Goal: Information Seeking & Learning: Learn about a topic

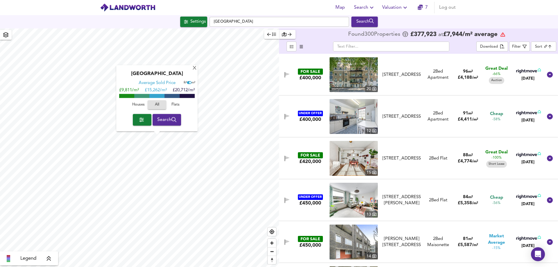
click at [194, 71] on div "[GEOGRAPHIC_DATA]" at bounding box center [157, 75] width 76 height 9
click at [194, 70] on div "X" at bounding box center [194, 69] width 5 height 6
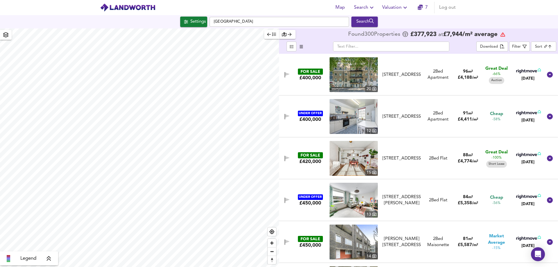
click at [490, 18] on div "[GEOGRAPHIC_DATA] Search" at bounding box center [279, 22] width 558 height 10
click at [190, 21] on div "Settings" at bounding box center [197, 22] width 15 height 8
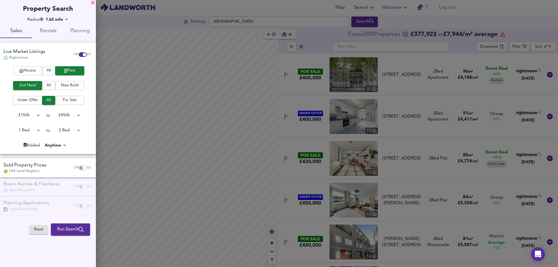
click at [92, 3] on div "X" at bounding box center [93, 3] width 4 height 4
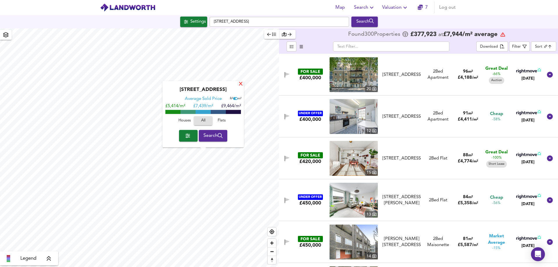
click at [238, 84] on div "X" at bounding box center [240, 85] width 5 height 6
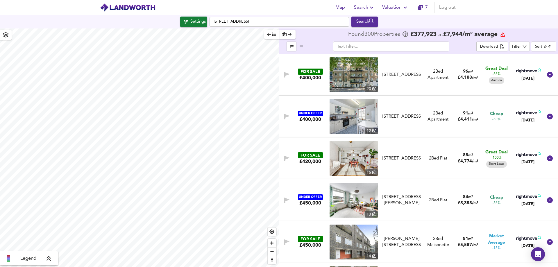
type input "3435"
click at [194, 26] on div "Settings" at bounding box center [197, 22] width 15 height 8
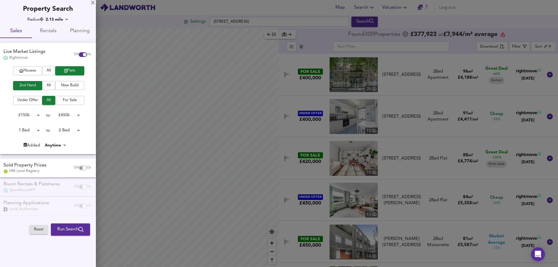
click at [69, 99] on span "For Sale" at bounding box center [69, 100] width 23 height 7
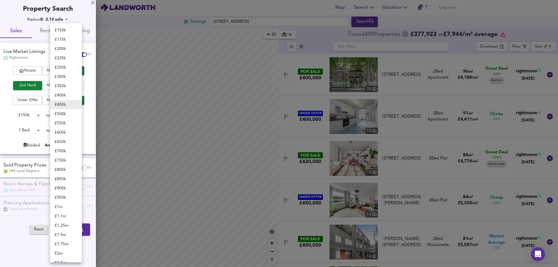
click at [70, 115] on body "Map Search Valuation 7 Log out Settings [GEOGRAPHIC_DATA] Search Legend Found 3…" at bounding box center [279, 133] width 558 height 267
click at [67, 48] on li "£ 200k" at bounding box center [66, 48] width 32 height 9
type input "200000"
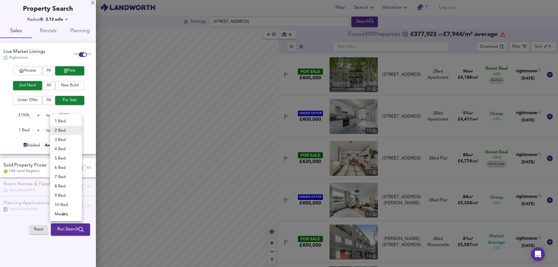
click at [79, 129] on body "Map Search Valuation 7 Log out Settings [GEOGRAPHIC_DATA] Search Legend Found 3…" at bounding box center [279, 133] width 558 height 267
click at [73, 120] on li "1 Bed" at bounding box center [66, 120] width 32 height 9
type input "1"
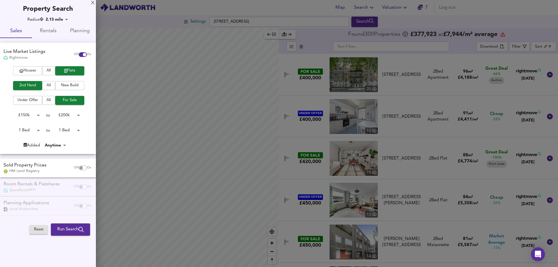
click at [46, 130] on div "to" at bounding box center [48, 131] width 4 height 6
click at [32, 130] on body "Map Search Valuation 7 Log out Settings [GEOGRAPHIC_DATA] Search Legend Found 3…" at bounding box center [279, 133] width 558 height 267
click at [27, 130] on li "1 Bed" at bounding box center [26, 130] width 32 height 9
click at [57, 146] on body "Map Search Valuation 7 Log out Settings [GEOGRAPHIC_DATA] Search Legend Found 3…" at bounding box center [279, 133] width 558 height 267
click at [86, 141] on div at bounding box center [279, 133] width 558 height 267
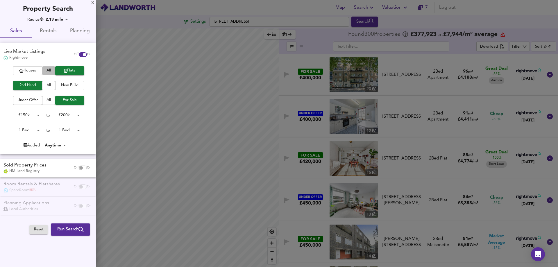
click at [52, 70] on span "All" at bounding box center [48, 70] width 7 height 7
click at [71, 70] on span "Flats" at bounding box center [69, 70] width 23 height 7
click at [30, 116] on body "Map Search Valuation 7 Log out Settings [GEOGRAPHIC_DATA] Search Legend Found 3…" at bounding box center [279, 133] width 558 height 267
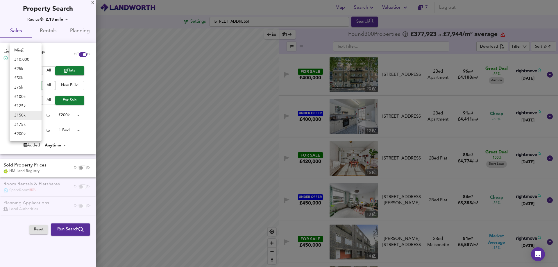
click at [28, 96] on li "£ 100k" at bounding box center [26, 96] width 32 height 9
type input "100000"
click at [76, 114] on body "Map Search Valuation 7 Log out Settings [GEOGRAPHIC_DATA] Search Legend Found 3…" at bounding box center [279, 133] width 558 height 267
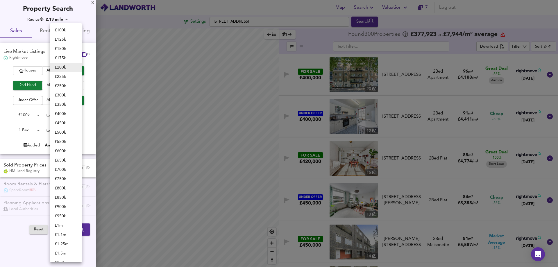
click at [66, 69] on li "£ 200k" at bounding box center [66, 67] width 32 height 9
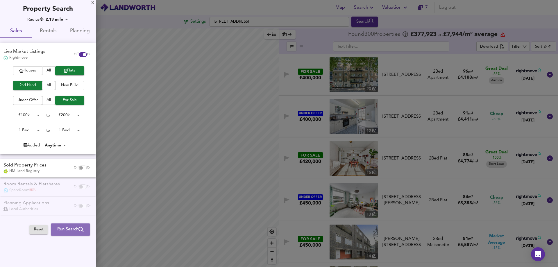
click at [71, 230] on span "Run Search" at bounding box center [70, 230] width 26 height 8
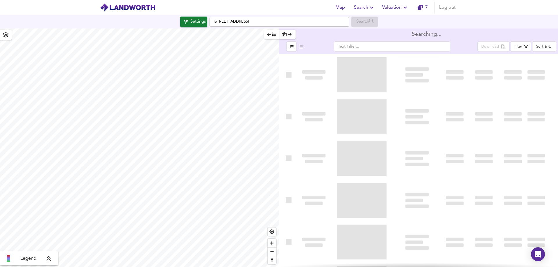
type input "bestdeal"
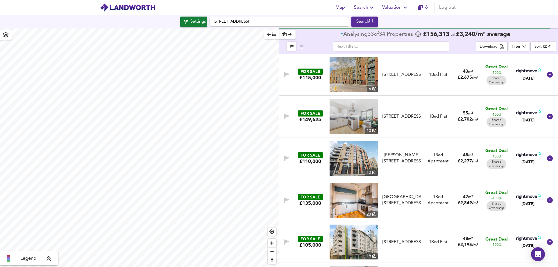
click at [421, 7] on icon "button" at bounding box center [419, 7] width 5 height 5
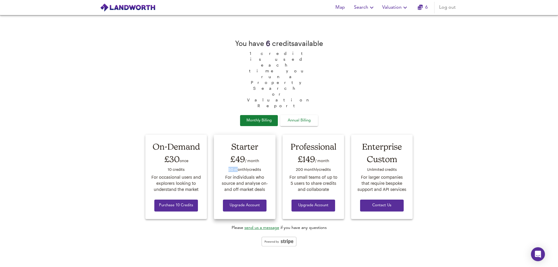
drag, startPoint x: 228, startPoint y: 147, endPoint x: 236, endPoint y: 146, distance: 8.3
click at [236, 166] on div "50 monthly credit s" at bounding box center [244, 170] width 51 height 9
click at [456, 68] on div "You have 6 credit s available 1 credit is used each time you run a Property Sea…" at bounding box center [279, 141] width 558 height 252
click at [339, 9] on span "Map" at bounding box center [340, 7] width 14 height 8
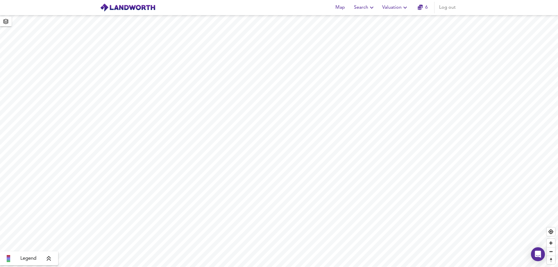
click at [364, 7] on span "Search" at bounding box center [364, 7] width 21 height 8
click at [372, 32] on li "Search History" at bounding box center [365, 31] width 58 height 10
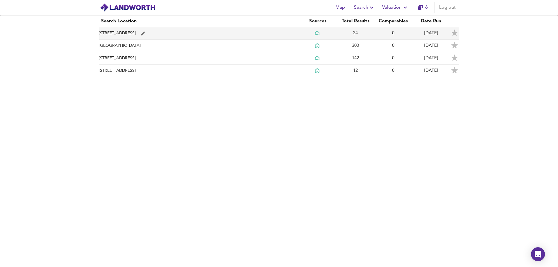
click at [231, 29] on td "[STREET_ADDRESS]" at bounding box center [199, 33] width 200 height 12
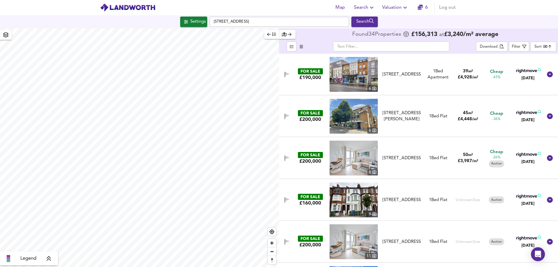
checkbox input "false"
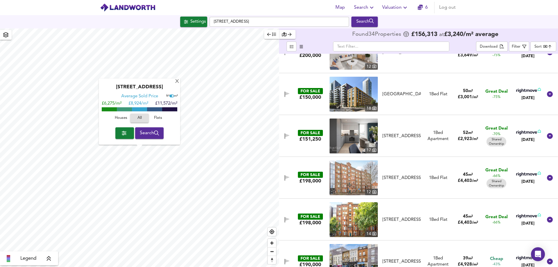
scroll to position [784, 0]
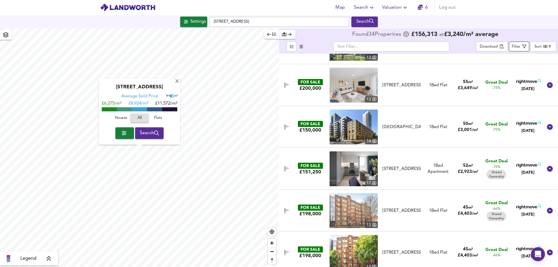
click at [521, 47] on span "Filter" at bounding box center [518, 46] width 15 height 7
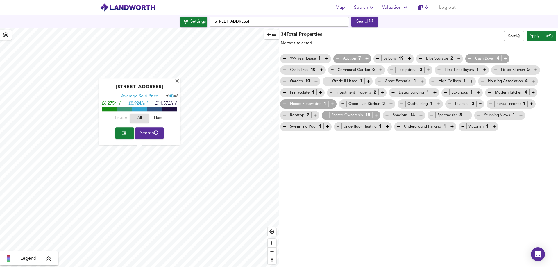
click at [325, 115] on icon "button" at bounding box center [325, 115] width 5 height 5
click at [541, 36] on span "Apply Filter" at bounding box center [541, 36] width 24 height 7
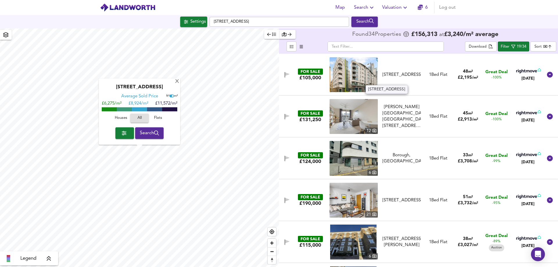
click at [402, 73] on div "[STREET_ADDRESS]" at bounding box center [401, 75] width 38 height 6
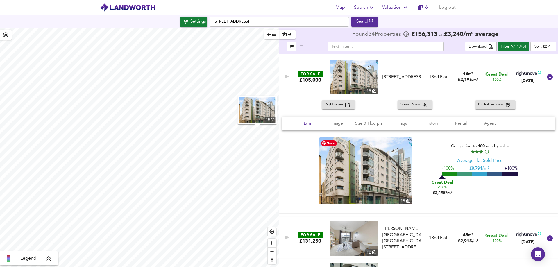
click at [383, 172] on img at bounding box center [365, 170] width 92 height 67
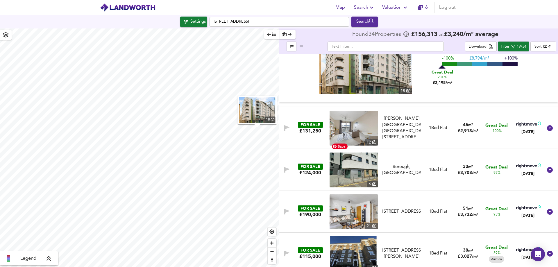
scroll to position [116, 0]
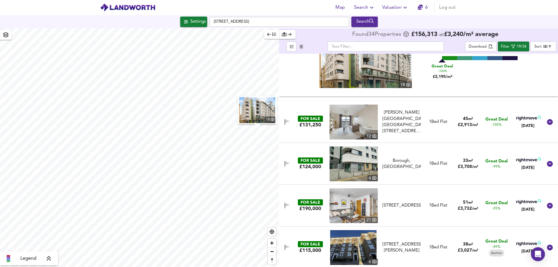
click at [449, 108] on div "FOR SALE £131,250 [STREET_ADDRESS][PERSON_NAME], [STREET_ADDRESS][GEOGRAPHIC_DA…" at bounding box center [411, 122] width 263 height 35
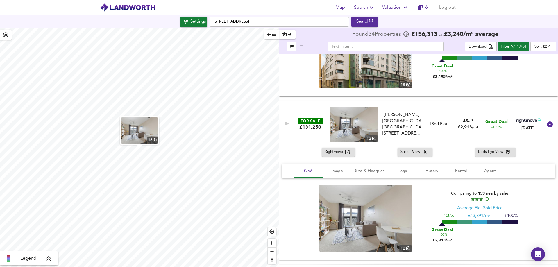
click at [339, 150] on span "Rightmove" at bounding box center [334, 152] width 21 height 7
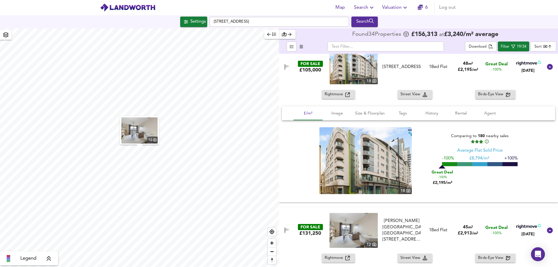
scroll to position [0, 0]
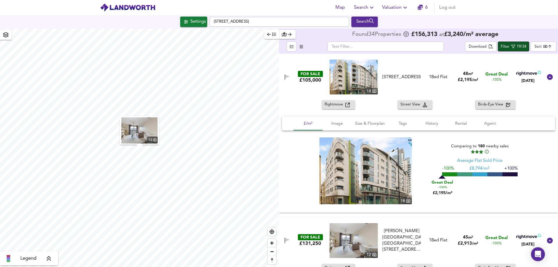
click at [513, 46] on icon "button" at bounding box center [513, 46] width 4 height 4
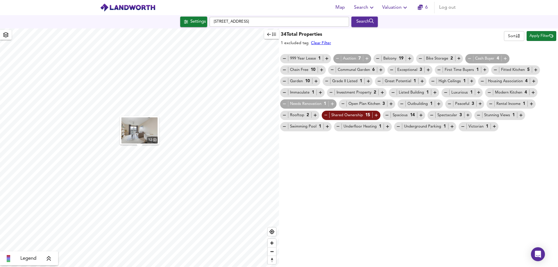
click at [326, 116] on icon "button" at bounding box center [325, 115] width 5 height 5
click at [374, 114] on icon "button" at bounding box center [376, 115] width 5 height 5
click at [324, 115] on icon "button" at bounding box center [325, 115] width 5 height 5
click at [328, 116] on div "Shared Ownership 15" at bounding box center [350, 115] width 55 height 6
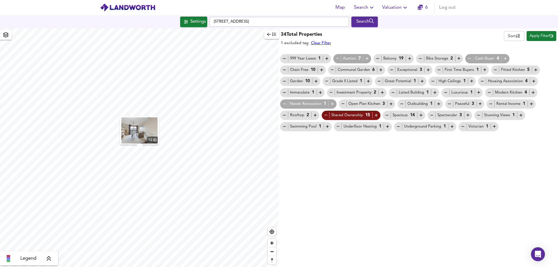
click at [326, 116] on icon "button" at bounding box center [325, 115] width 5 height 5
click at [325, 115] on icon "button" at bounding box center [325, 115] width 5 height 5
click at [545, 36] on span "Apply Filter" at bounding box center [541, 36] width 24 height 7
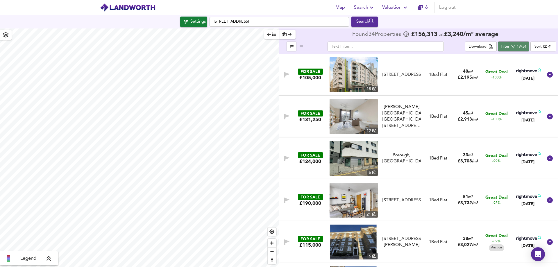
click at [512, 47] on icon "button" at bounding box center [513, 46] width 4 height 4
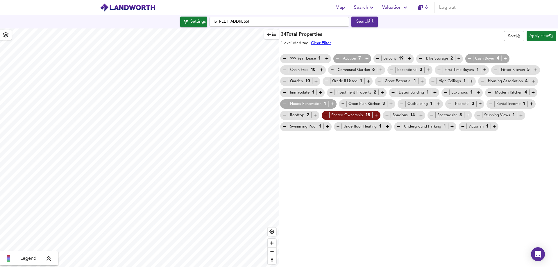
click at [376, 116] on icon "button" at bounding box center [376, 115] width 3 height 3
click at [538, 37] on span "Apply Filter" at bounding box center [541, 36] width 24 height 7
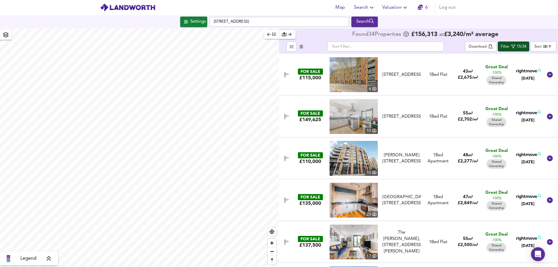
click at [515, 45] on icon "button" at bounding box center [513, 47] width 4 height 4
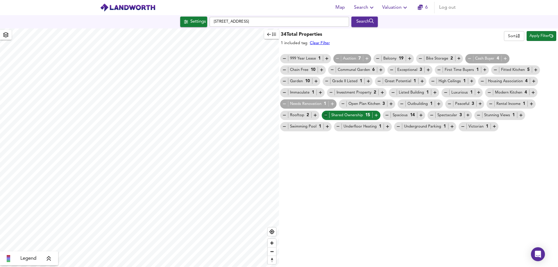
click at [326, 115] on icon "button" at bounding box center [325, 115] width 3 height 0
click at [542, 36] on span "Apply Filter" at bounding box center [541, 36] width 24 height 7
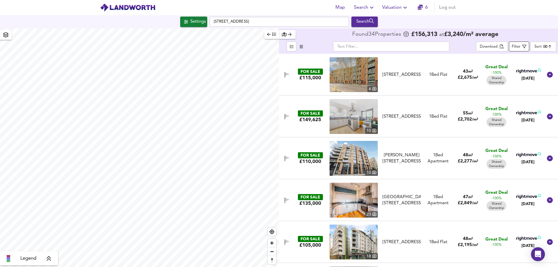
click at [520, 45] on div "Filter" at bounding box center [515, 47] width 9 height 7
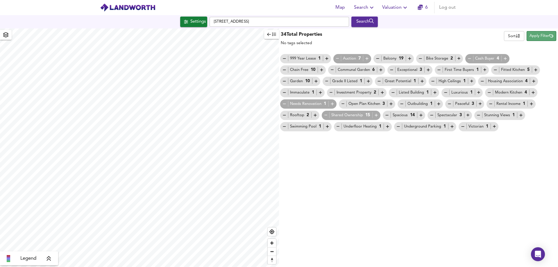
click at [542, 36] on span "Apply Filter" at bounding box center [541, 36] width 24 height 7
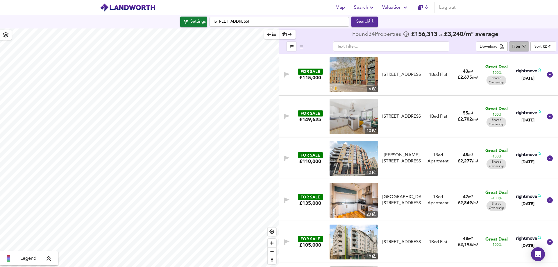
click at [518, 47] on div "Filter" at bounding box center [515, 47] width 9 height 7
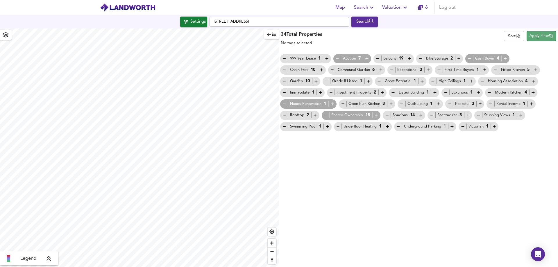
click at [537, 36] on span "Apply Filter" at bounding box center [541, 36] width 24 height 7
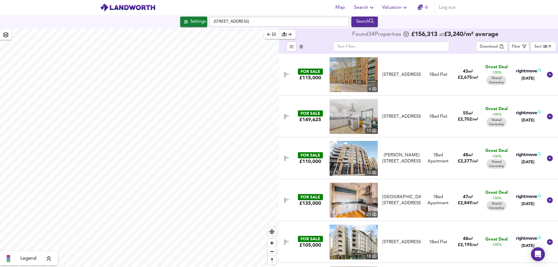
click at [544, 46] on body "Map Search Valuation 6 Log out Settings [GEOGRAPHIC_DATA] Search Legend Found 3…" at bounding box center [279, 133] width 558 height 267
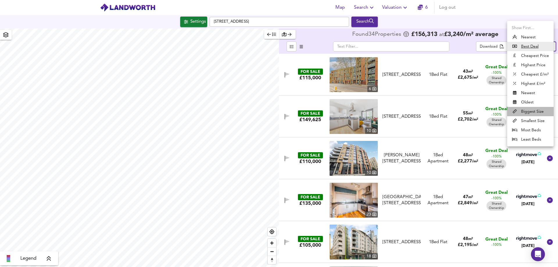
click at [532, 111] on li "Biggest Size" at bounding box center [530, 111] width 46 height 9
type input "biggest"
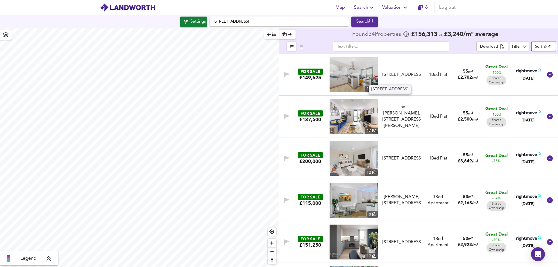
click at [398, 74] on div "[STREET_ADDRESS]" at bounding box center [401, 75] width 38 height 6
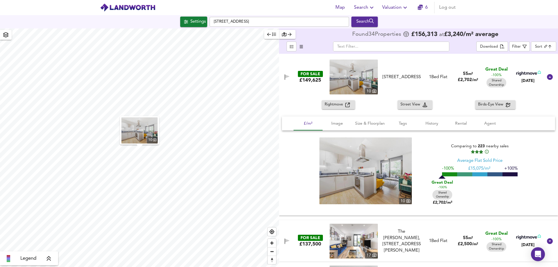
click at [333, 103] on span "Rightmove" at bounding box center [334, 104] width 21 height 7
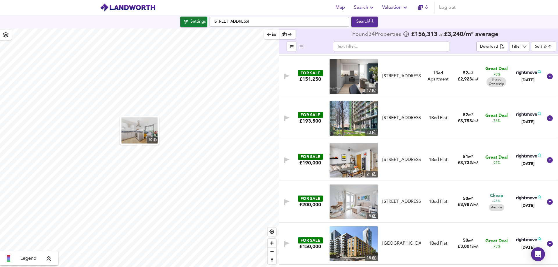
scroll to position [290, 0]
click at [397, 115] on div "[STREET_ADDRESS]" at bounding box center [401, 118] width 38 height 6
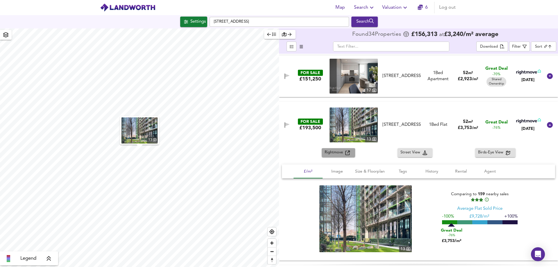
click at [335, 153] on span "Rightmove" at bounding box center [334, 152] width 21 height 7
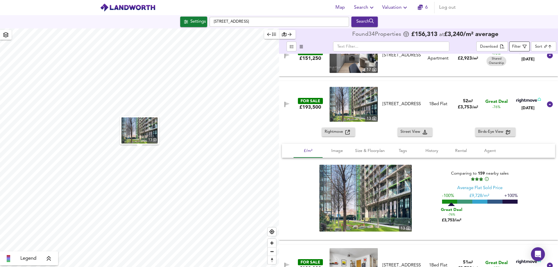
scroll to position [319, 0]
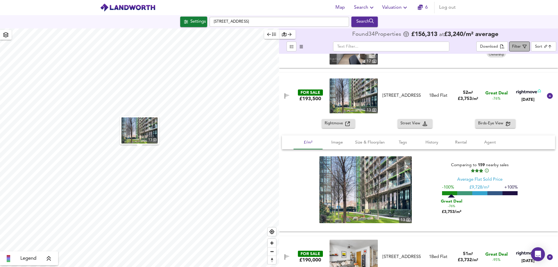
click at [523, 46] on icon "button" at bounding box center [524, 46] width 4 height 4
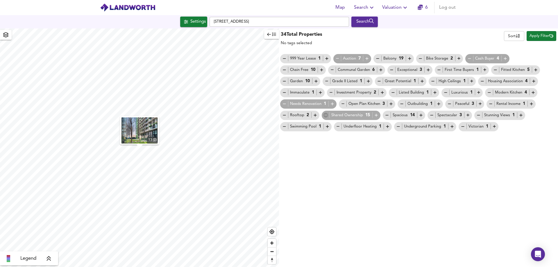
click at [325, 116] on icon "button" at bounding box center [325, 115] width 5 height 5
click at [540, 35] on span "Apply Filter" at bounding box center [541, 36] width 24 height 7
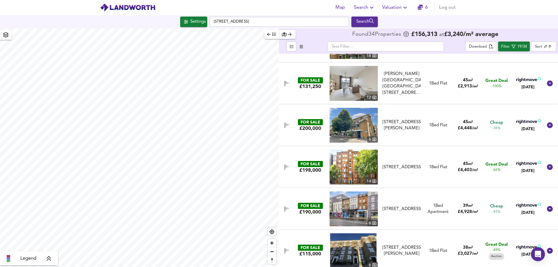
scroll to position [232, 0]
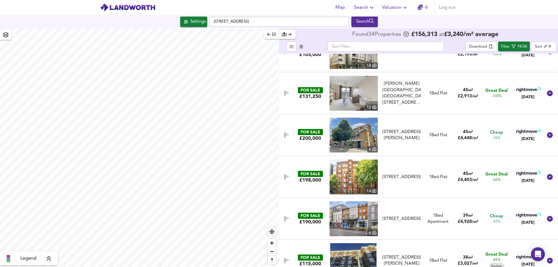
click at [429, 134] on div "1 Bed Flat" at bounding box center [438, 135] width 18 height 6
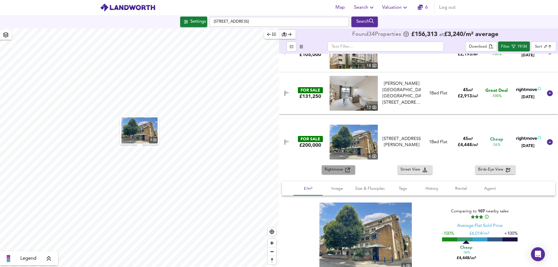
click at [337, 171] on span "Rightmove" at bounding box center [334, 169] width 21 height 7
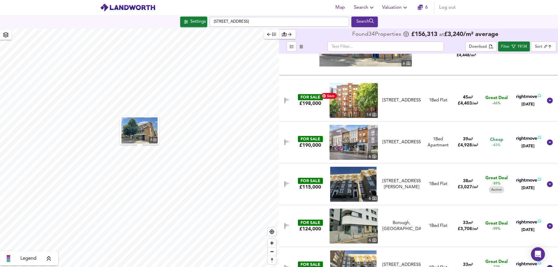
scroll to position [436, 0]
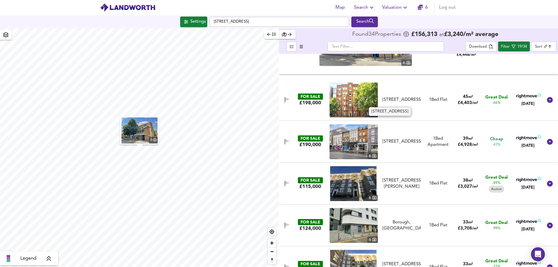
click at [397, 98] on div "[STREET_ADDRESS]" at bounding box center [401, 100] width 38 height 6
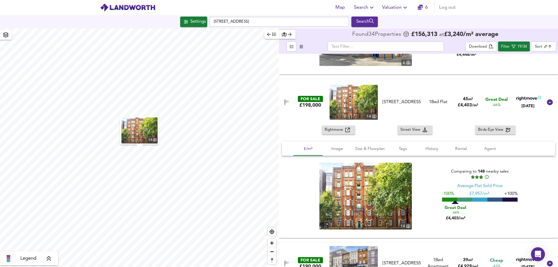
click at [336, 130] on span "Rightmove" at bounding box center [334, 130] width 21 height 7
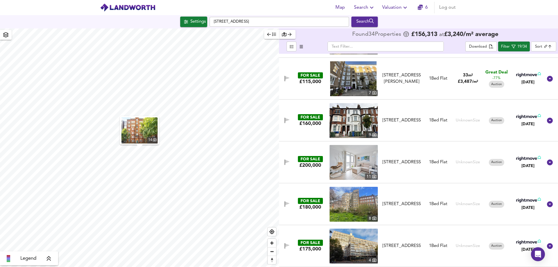
scroll to position [771, 0]
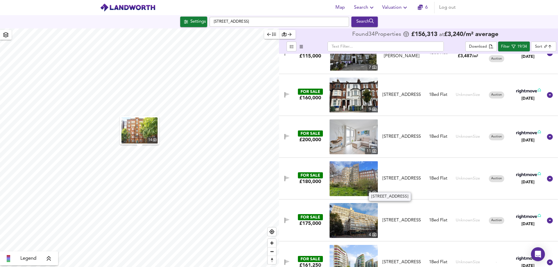
click at [401, 175] on div "[STREET_ADDRESS]" at bounding box center [401, 178] width 38 height 6
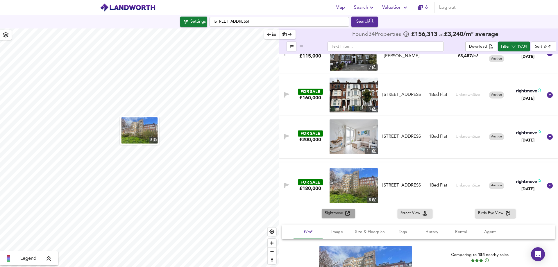
click at [335, 213] on span "Rightmove" at bounding box center [334, 213] width 21 height 7
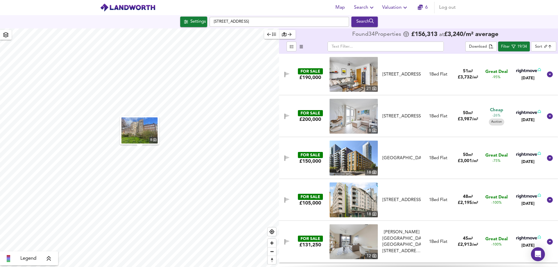
scroll to position [0, 0]
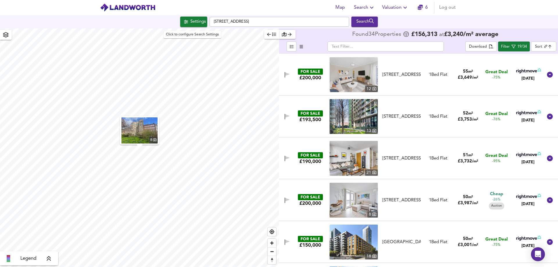
click at [186, 22] on span "Settings" at bounding box center [194, 22] width 24 height 8
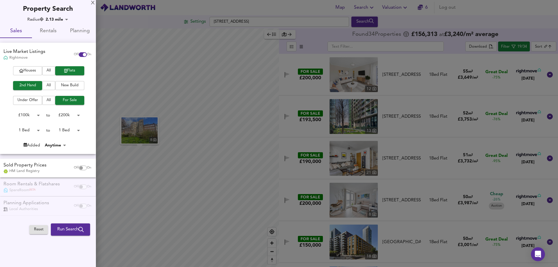
click at [186, 22] on div at bounding box center [279, 133] width 558 height 267
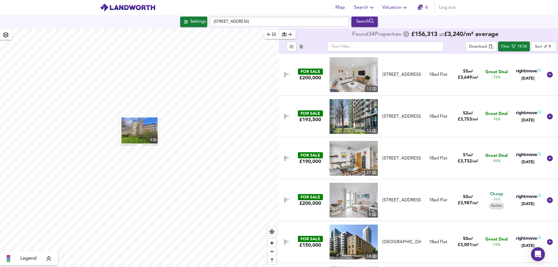
click at [529, 19] on div "Settings [STREET_ADDRESS] Search" at bounding box center [279, 22] width 558 height 10
click at [512, 47] on icon "button" at bounding box center [513, 46] width 4 height 4
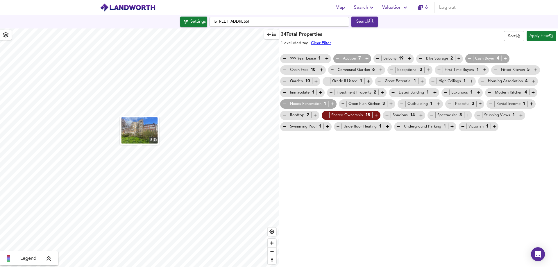
click at [326, 114] on icon "button" at bounding box center [325, 115] width 5 height 5
click at [340, 9] on span "Map" at bounding box center [340, 7] width 14 height 8
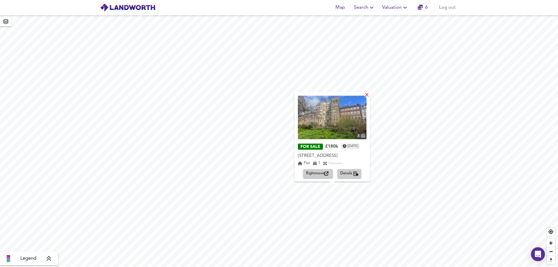
click at [369, 93] on div "X" at bounding box center [366, 96] width 5 height 6
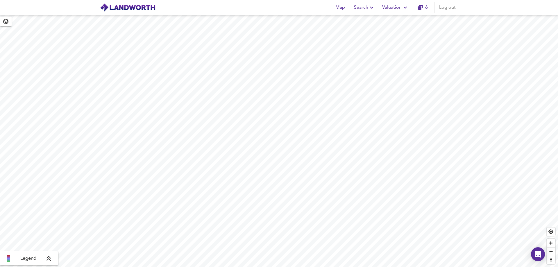
click at [361, 7] on span "Search" at bounding box center [364, 7] width 21 height 8
click at [364, 31] on li "Search History" at bounding box center [365, 31] width 58 height 10
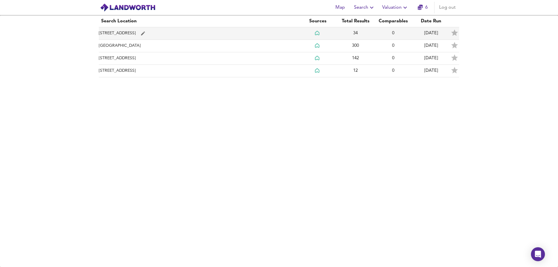
click at [216, 27] on td "[STREET_ADDRESS]" at bounding box center [199, 33] width 200 height 12
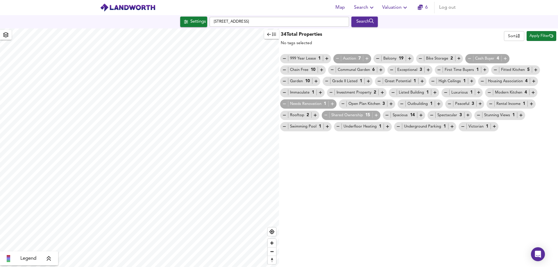
checkbox input "false"
click at [325, 116] on icon "button" at bounding box center [325, 115] width 5 height 5
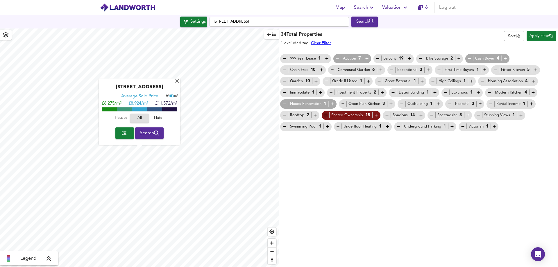
click at [325, 116] on icon "button" at bounding box center [325, 115] width 5 height 5
click at [179, 79] on div "X" at bounding box center [177, 82] width 5 height 6
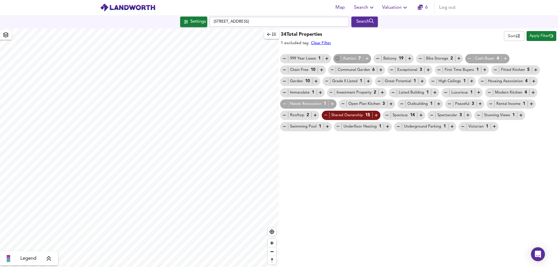
click at [337, 58] on icon "button" at bounding box center [337, 58] width 5 height 5
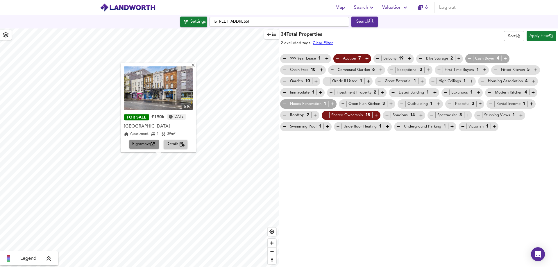
click at [145, 143] on span "Rightmove" at bounding box center [144, 144] width 24 height 7
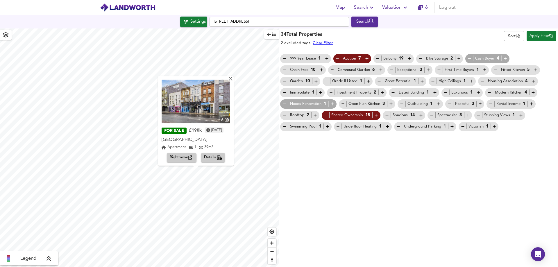
click at [330, 208] on div "34 Total Properties 2 excluded tags Clear Filter Sort name ​ Apply Filter 999 Y…" at bounding box center [418, 147] width 279 height 238
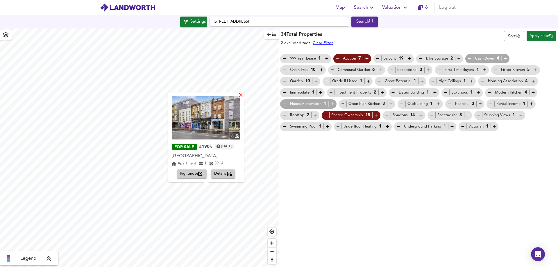
click at [243, 95] on div "X" at bounding box center [240, 96] width 5 height 6
